Goal: Complete application form

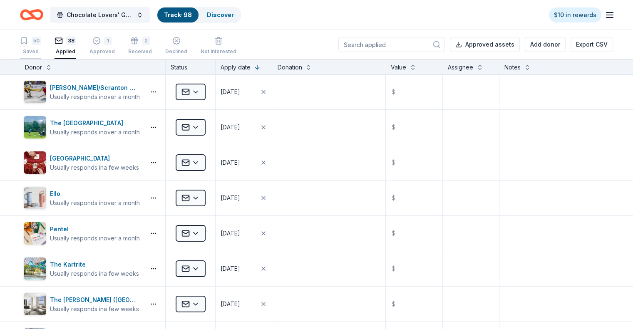
click at [41, 46] on div "50 Saved" at bounding box center [30, 46] width 21 height 18
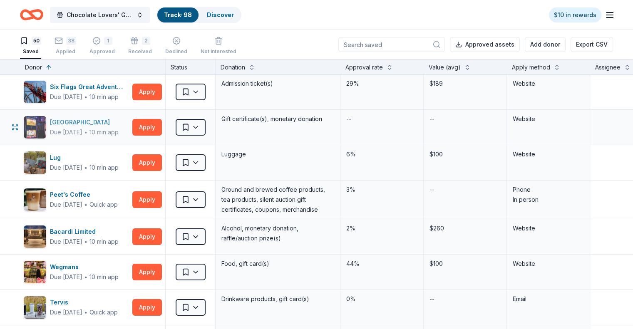
click at [119, 125] on div "[GEOGRAPHIC_DATA]" at bounding box center [84, 122] width 69 height 10
click at [162, 163] on button "Apply" at bounding box center [147, 162] width 30 height 17
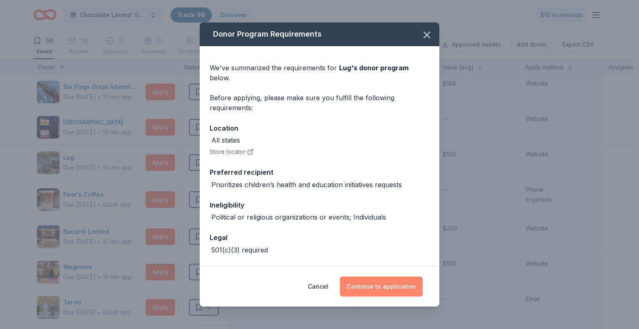
click at [380, 283] on button "Continue to application" at bounding box center [381, 287] width 83 height 20
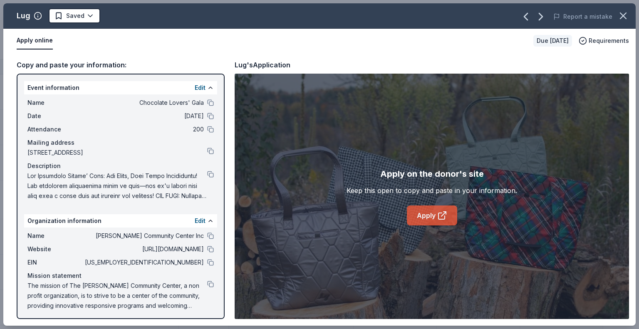
click at [428, 212] on link "Apply" at bounding box center [432, 215] width 50 height 20
click at [207, 250] on button at bounding box center [210, 249] width 7 height 7
click at [200, 100] on div "Name Chocolate Lovers' Gala" at bounding box center [120, 103] width 186 height 10
click at [207, 102] on button at bounding box center [210, 102] width 7 height 7
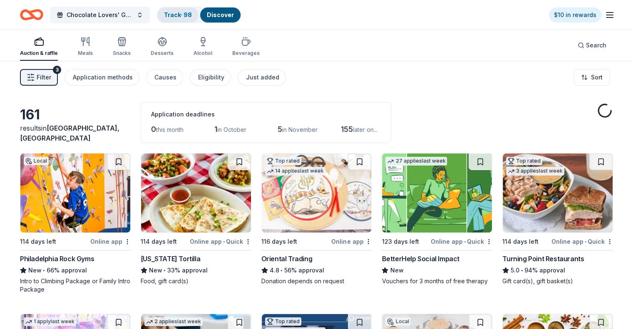
click at [192, 11] on link "Track · 98" at bounding box center [178, 14] width 28 height 7
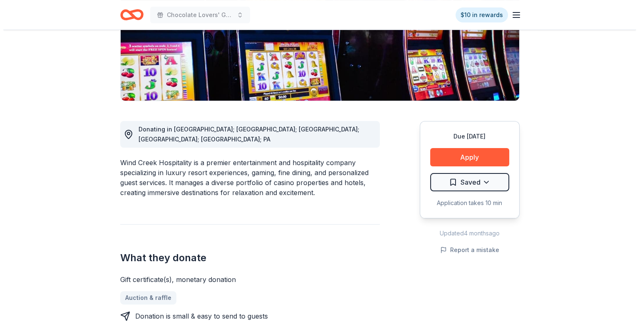
scroll to position [166, 0]
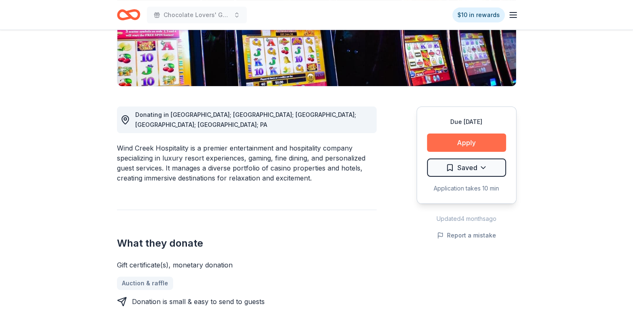
click at [455, 139] on button "Apply" at bounding box center [466, 142] width 79 height 18
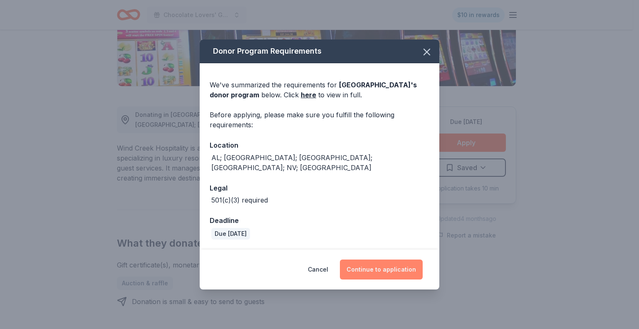
click at [378, 259] on button "Continue to application" at bounding box center [381, 269] width 83 height 20
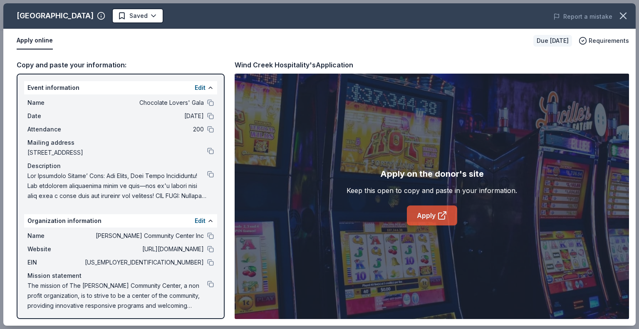
click at [418, 220] on link "Apply" at bounding box center [432, 215] width 50 height 20
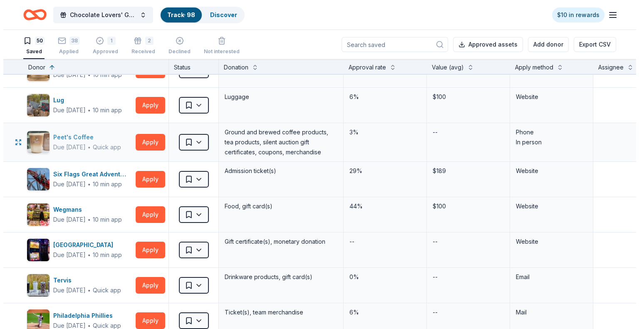
scroll to position [42, 0]
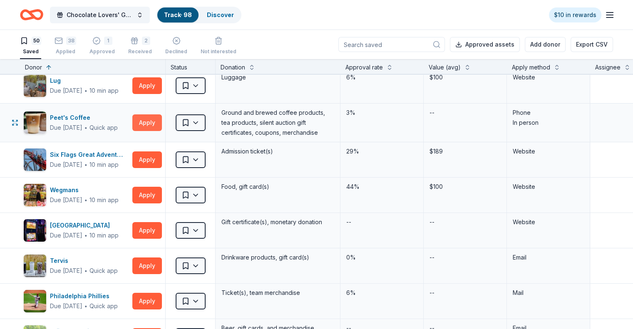
click at [161, 120] on button "Apply" at bounding box center [147, 122] width 30 height 17
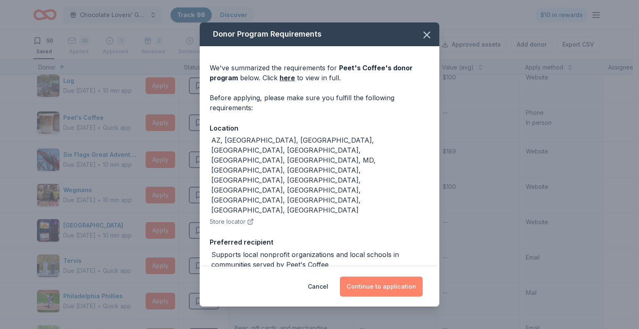
click at [388, 284] on button "Continue to application" at bounding box center [381, 287] width 83 height 20
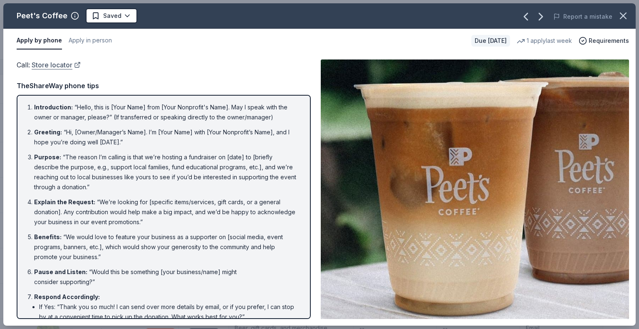
click at [79, 66] on link "Store locator" at bounding box center [56, 64] width 49 height 11
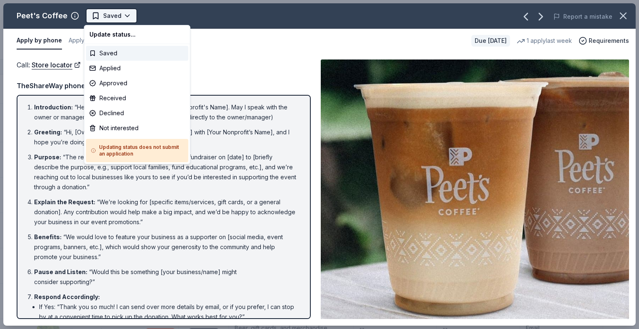
click at [126, 16] on html "Chocolate Lovers' Gala Track · 98 Discover $10 in rewards 50 Saved 38 Applied 1…" at bounding box center [319, 164] width 639 height 329
click at [109, 128] on div "Not interested" at bounding box center [137, 128] width 102 height 15
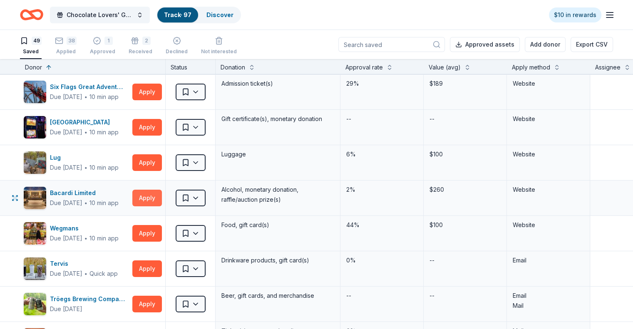
click at [155, 198] on button "Apply" at bounding box center [147, 198] width 30 height 17
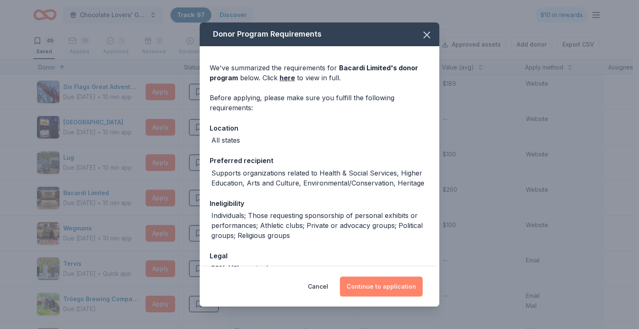
click at [376, 284] on button "Continue to application" at bounding box center [381, 287] width 83 height 20
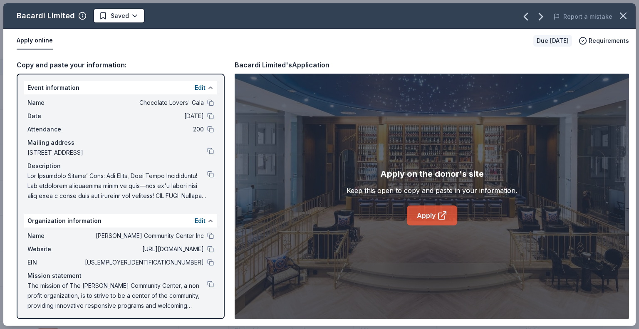
click at [439, 216] on icon at bounding box center [442, 215] width 10 height 10
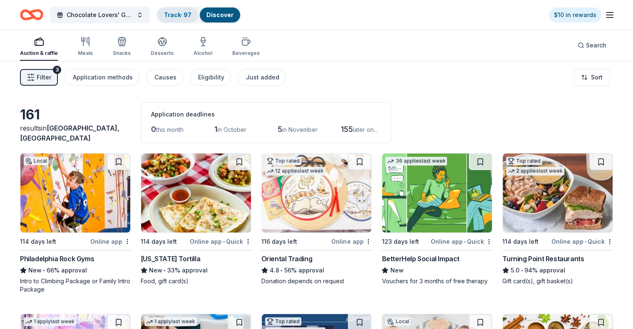
click at [189, 14] on link "Track · 97" at bounding box center [177, 14] width 27 height 7
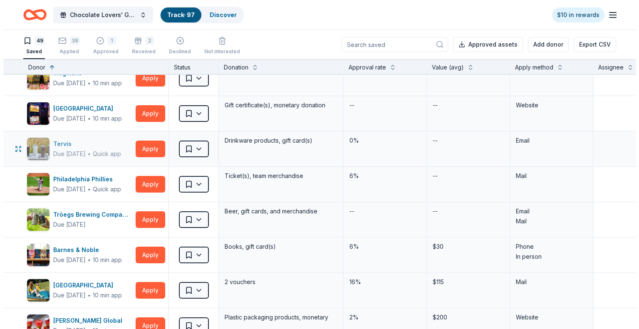
scroll to position [125, 0]
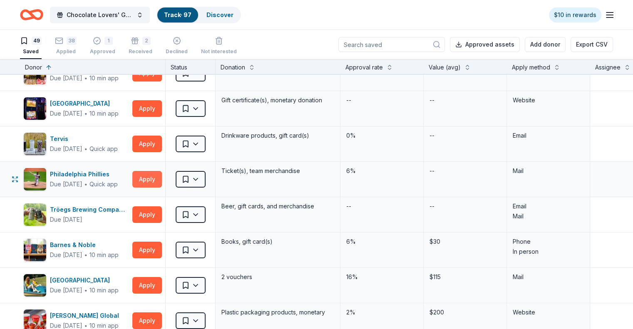
click at [158, 179] on button "Apply" at bounding box center [147, 179] width 30 height 17
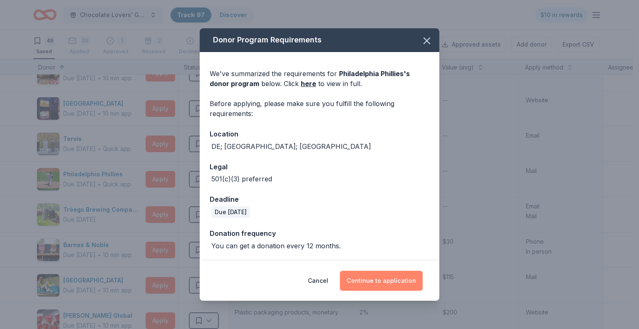
click at [385, 275] on button "Continue to application" at bounding box center [381, 281] width 83 height 20
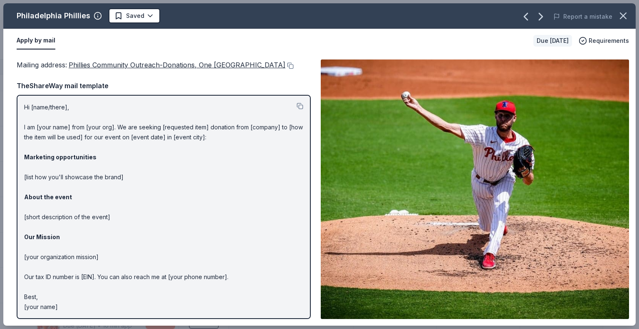
drag, startPoint x: 25, startPoint y: 116, endPoint x: 90, endPoint y: 216, distance: 118.7
click at [90, 216] on p "Hi [name/there], I am [your name] from [your org]. We are seeking [requested it…" at bounding box center [163, 207] width 279 height 210
drag, startPoint x: 139, startPoint y: 193, endPoint x: 235, endPoint y: 235, distance: 104.2
click at [235, 235] on p "Hi [name/there], I am [your name] from [your org]. We are seeking [requested it…" at bounding box center [163, 207] width 279 height 210
click at [296, 109] on button at bounding box center [299, 106] width 7 height 7
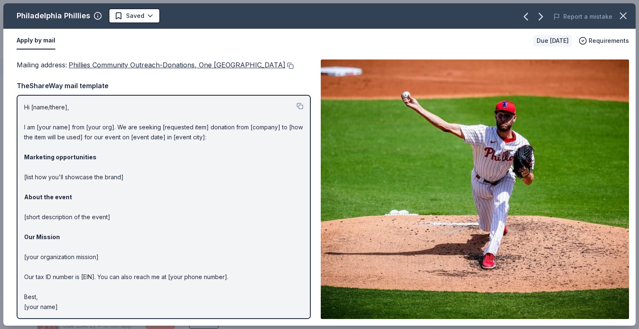
click at [285, 69] on button at bounding box center [289, 65] width 8 height 7
